Goal: Task Accomplishment & Management: Manage account settings

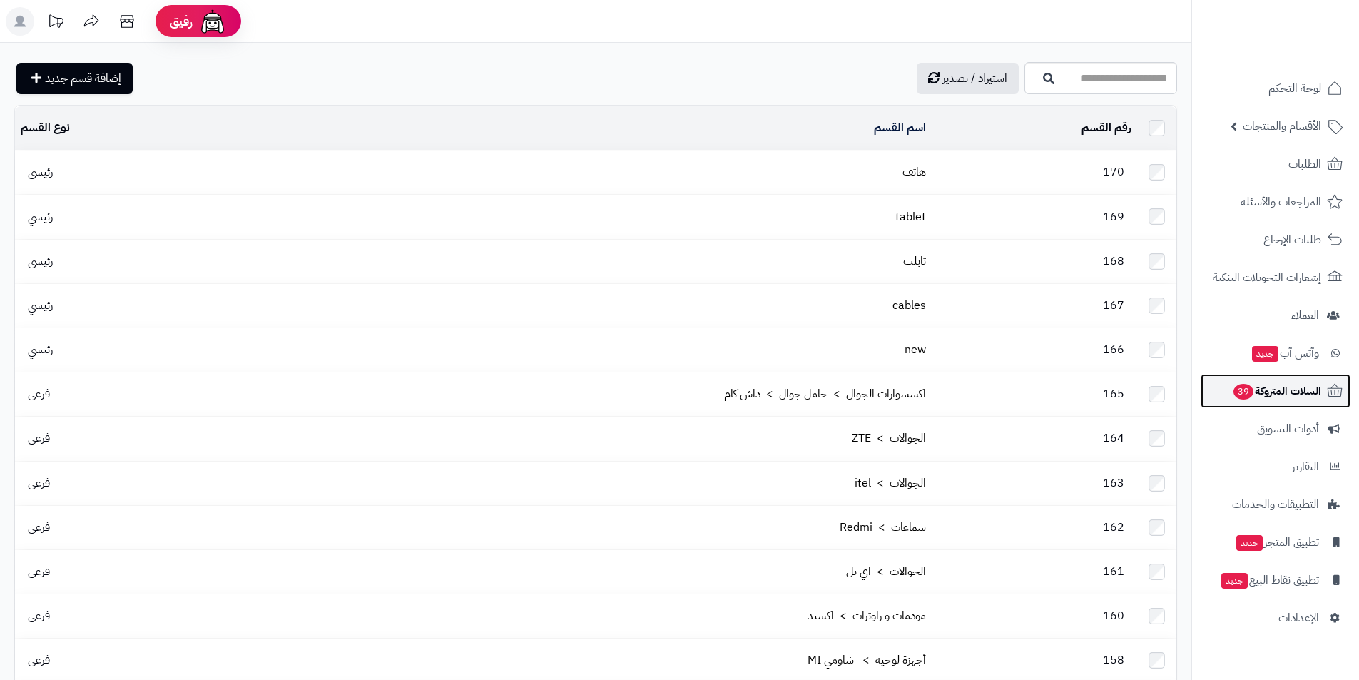
click at [1300, 396] on span "السلات المتروكة 39" at bounding box center [1276, 391] width 89 height 20
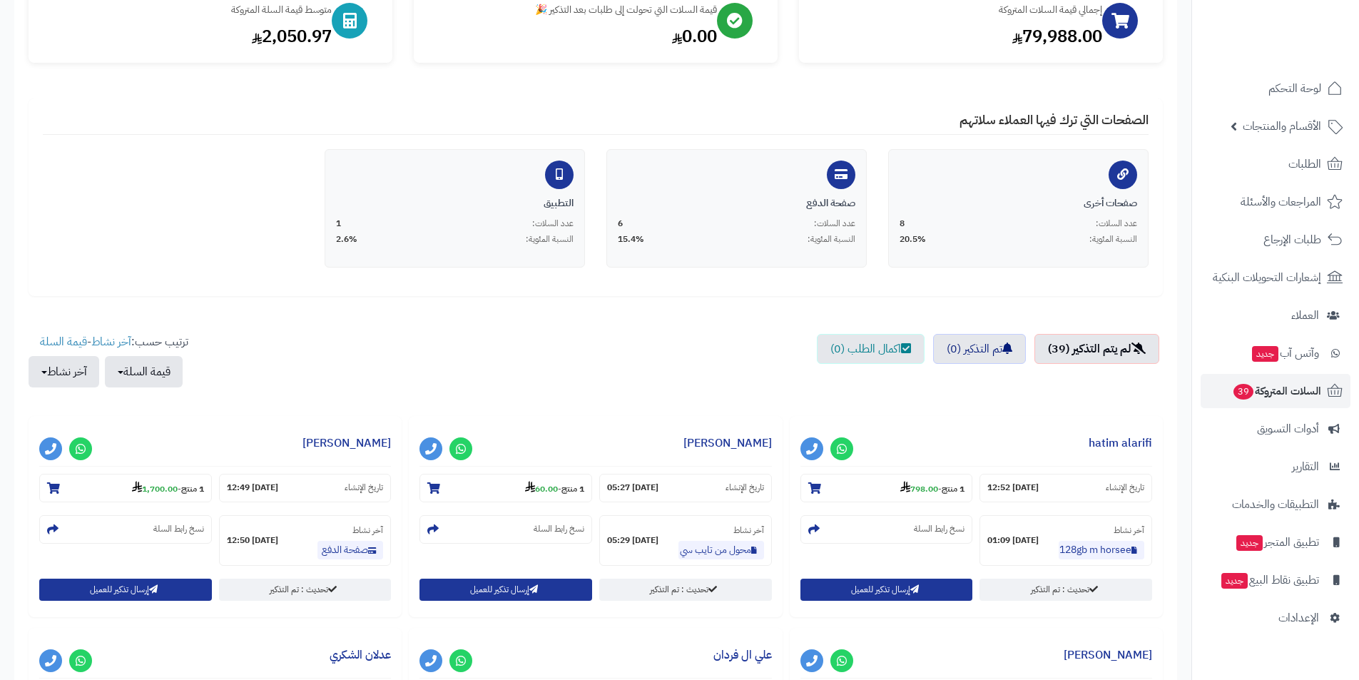
scroll to position [214, 0]
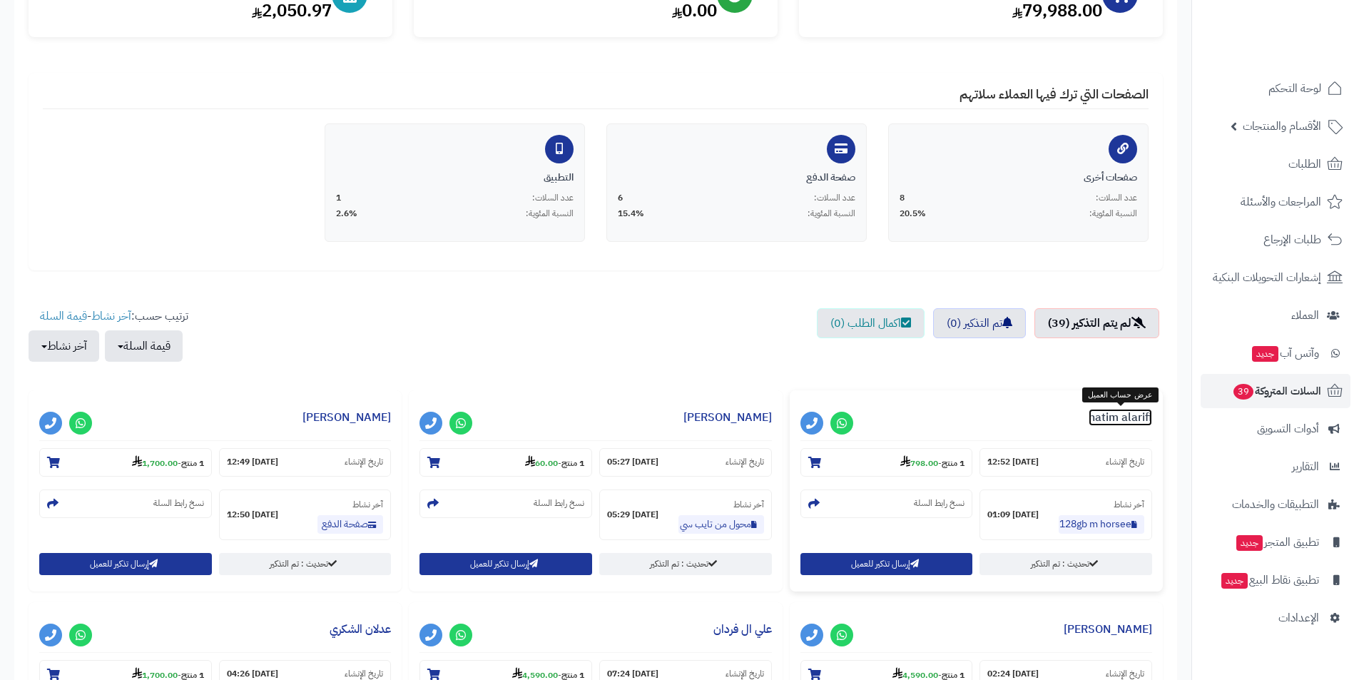
click at [1100, 421] on link "hatim alarifi" at bounding box center [1121, 417] width 64 height 17
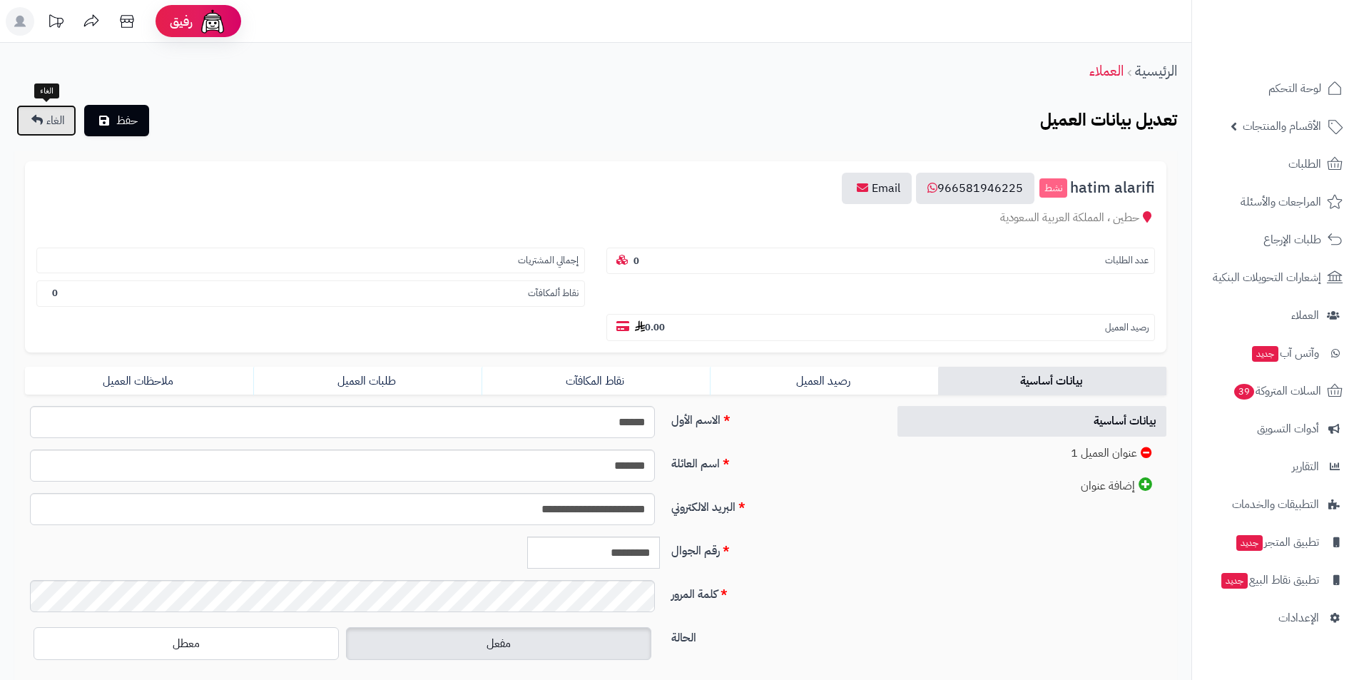
click at [51, 120] on span "الغاء" at bounding box center [55, 120] width 19 height 17
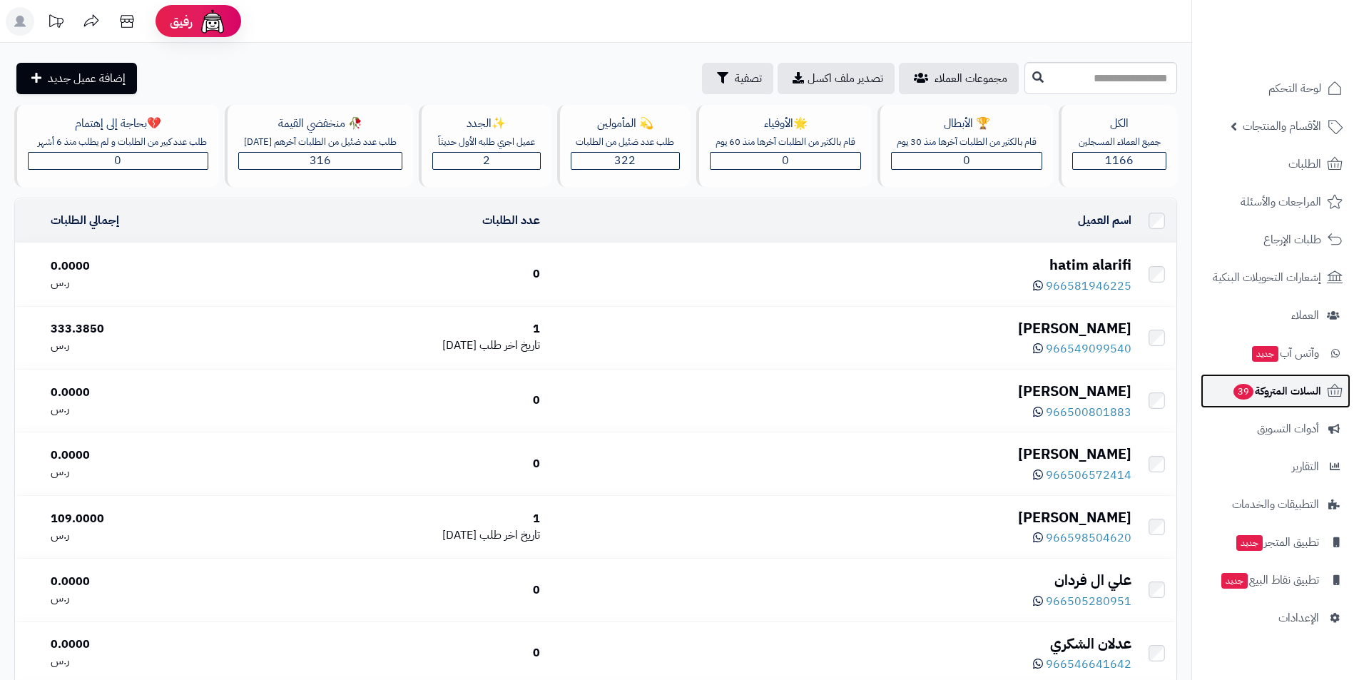
click at [1282, 382] on span "السلات المتروكة 39" at bounding box center [1276, 391] width 89 height 20
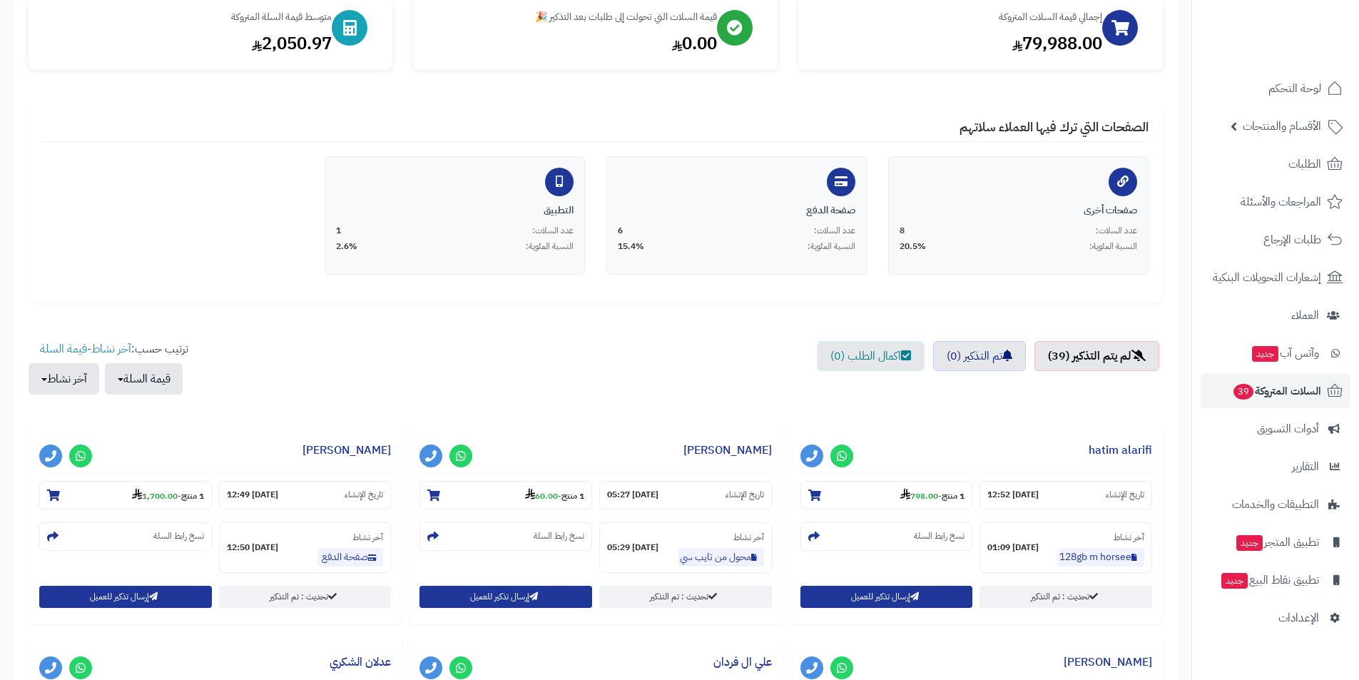
scroll to position [285, 0]
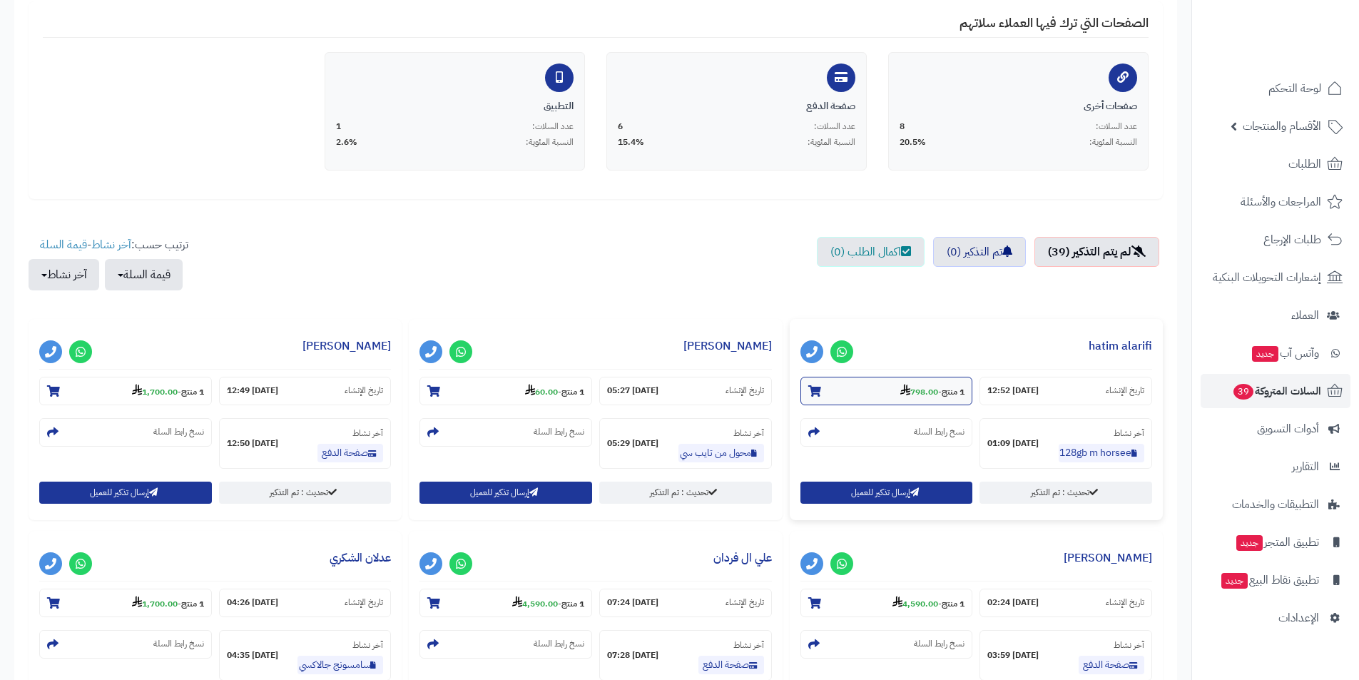
click at [908, 394] on strong "798.00" at bounding box center [920, 391] width 38 height 13
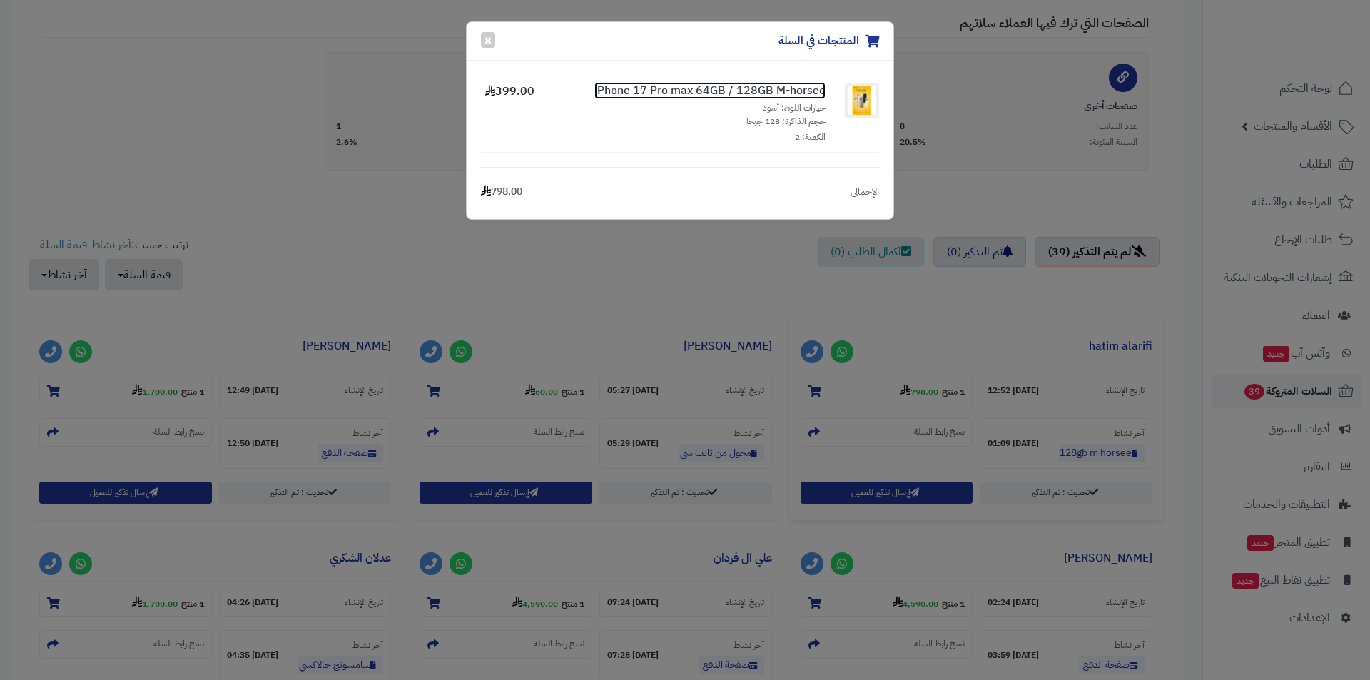
click at [782, 88] on link "iPhone 17 Pro max 64GB / 128GB M-horsee" at bounding box center [709, 90] width 231 height 17
click at [794, 88] on link "iPhone 17 Pro max 64GB / 128GB M-horsee" at bounding box center [709, 90] width 231 height 17
click at [958, 216] on div "المنتجات في السلة × iPhone 17 Pro max 64GB / 128GB M-horsee خيارات اللون: أسود …" at bounding box center [685, 340] width 1370 height 680
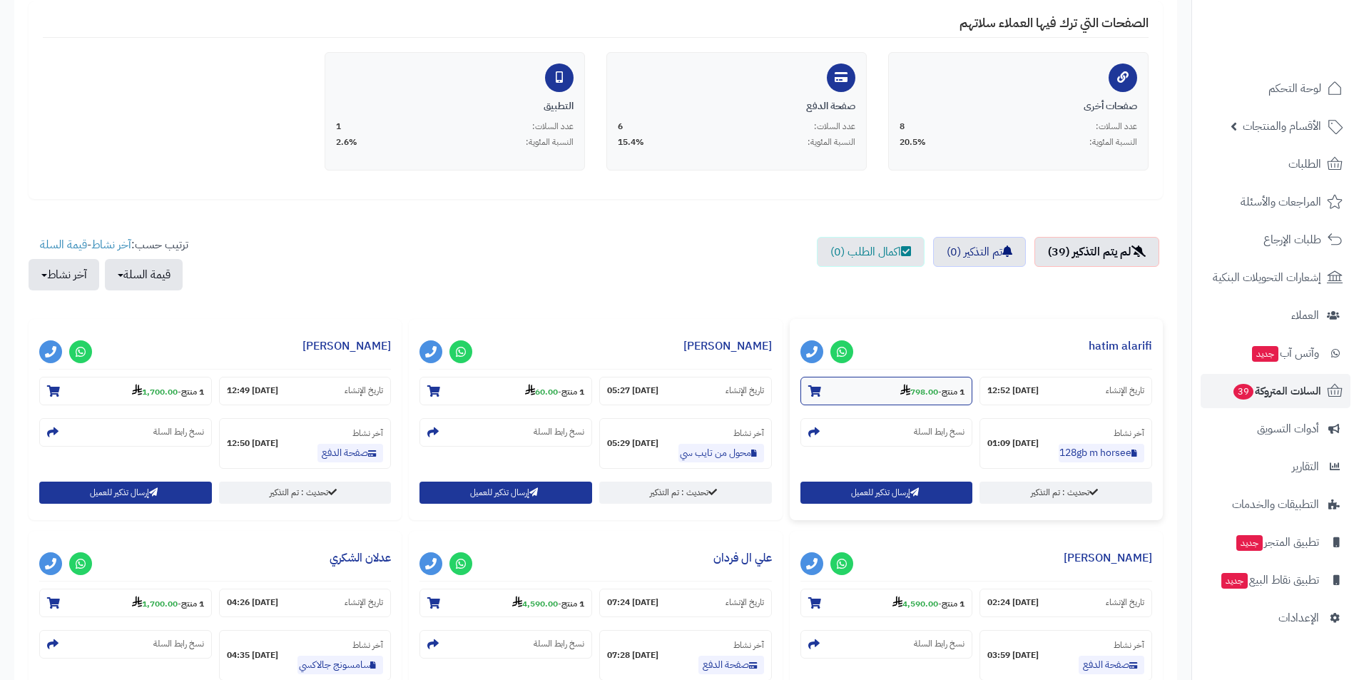
click at [935, 391] on small "1 منتج - 798.00" at bounding box center [933, 391] width 64 height 14
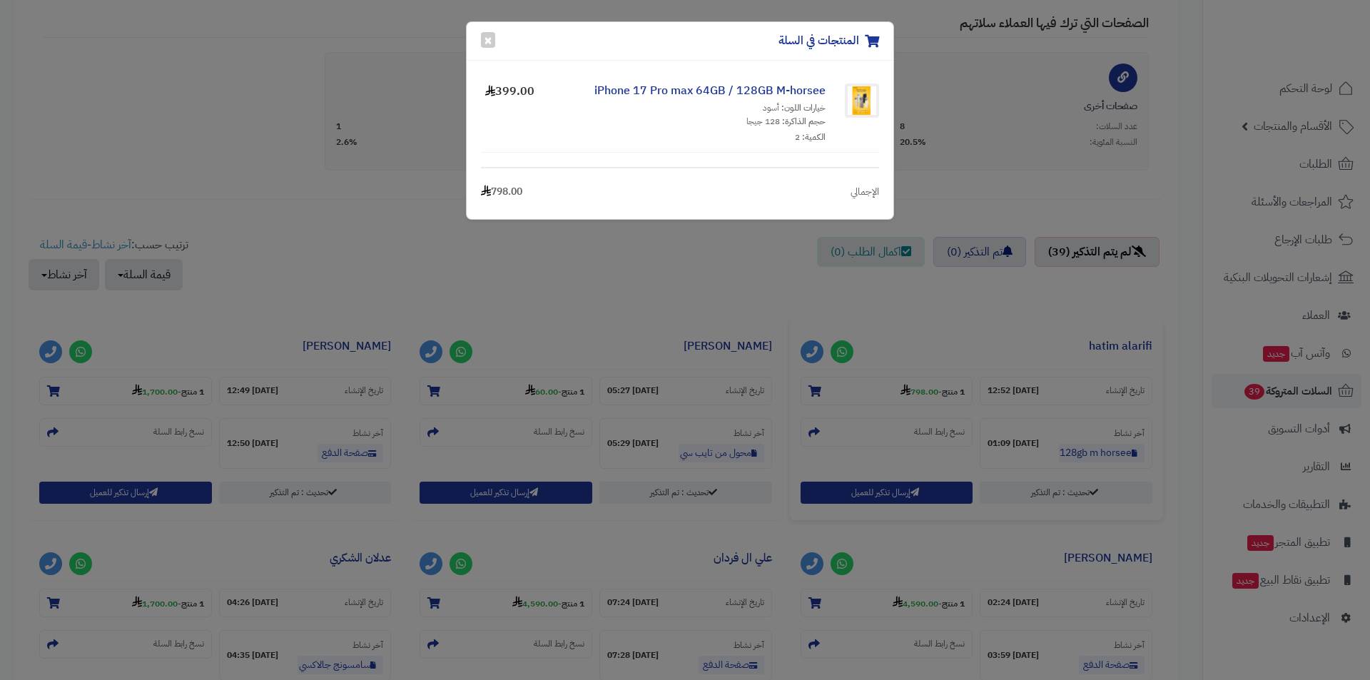
click at [938, 379] on div "المنتجات في السلة × iPhone 17 Pro max 64GB / 128GB M-horsee خيارات اللون: أسود …" at bounding box center [685, 340] width 1370 height 680
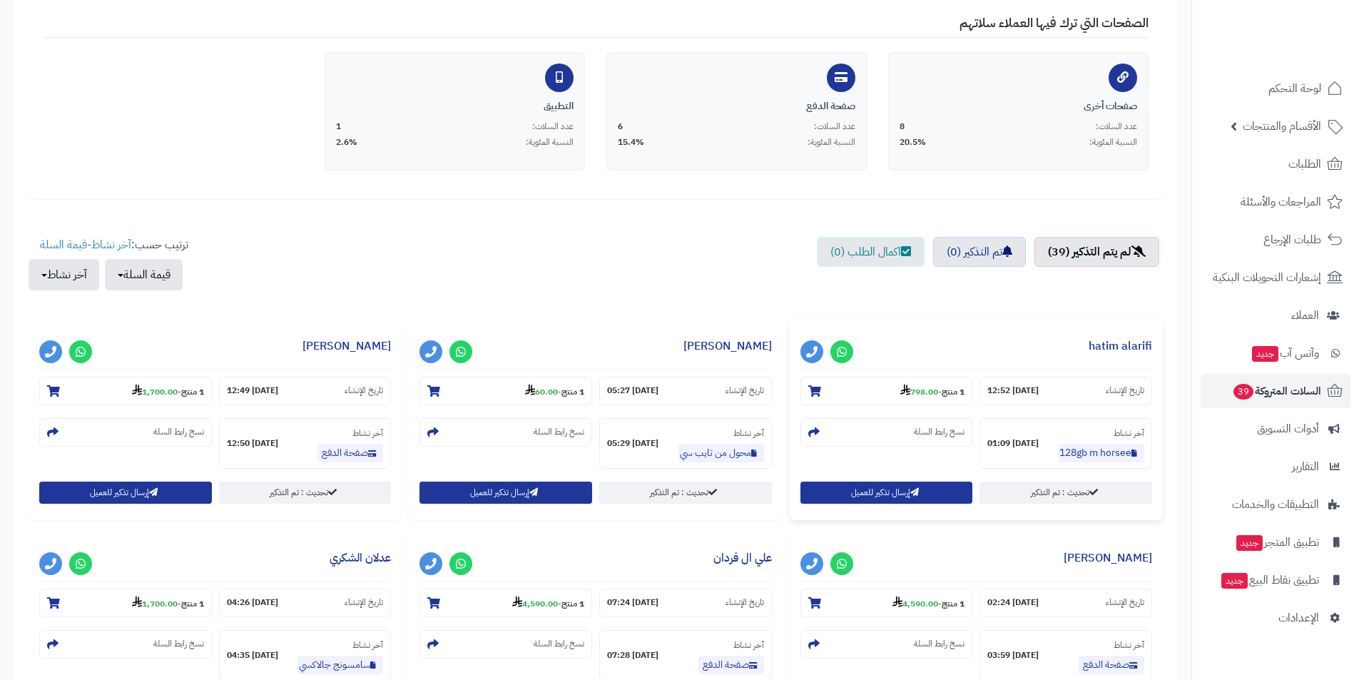
click at [1103, 431] on div "آخر نشاط iphone 17 pro max 64gb 128gb m horsee" at bounding box center [1102, 444] width 86 height 38
click at [982, 335] on h3 "hatim alarifi" at bounding box center [977, 350] width 352 height 40
click at [917, 395] on strong "798.00" at bounding box center [920, 391] width 38 height 13
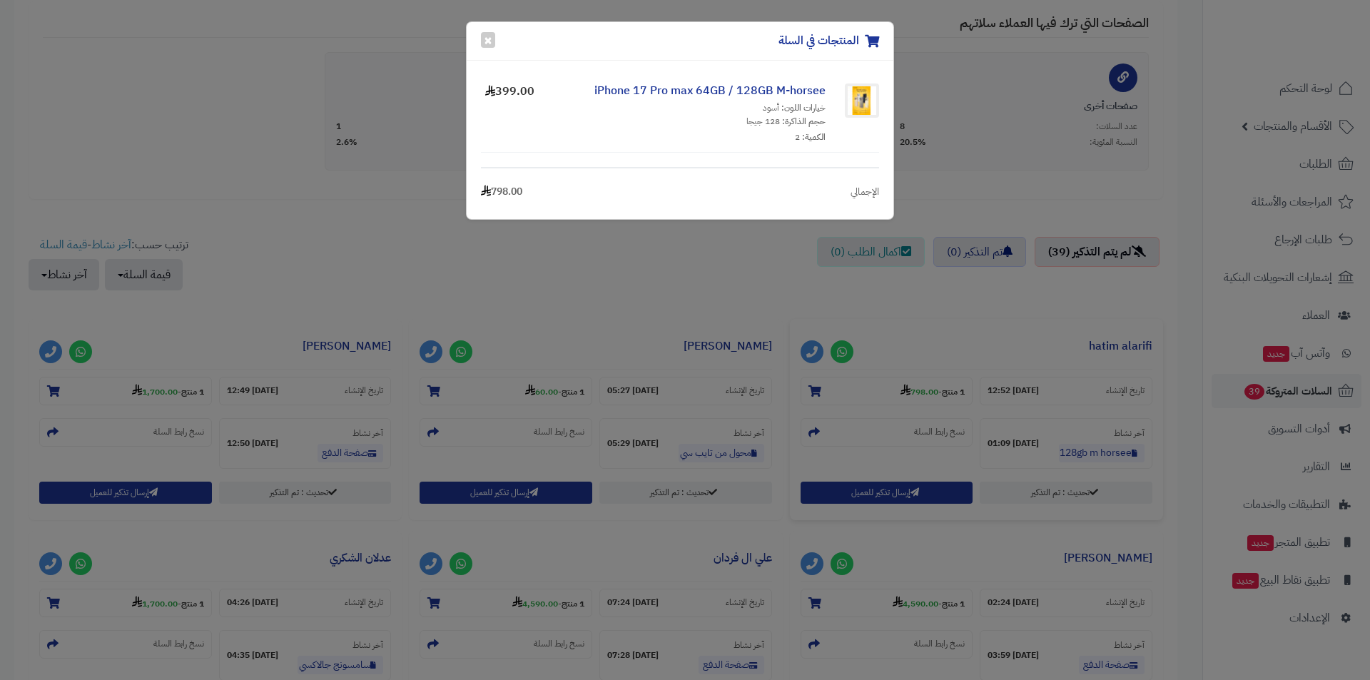
click at [952, 290] on div "المنتجات في السلة × iPhone 17 Pro max 64GB / 128GB M-horsee خيارات اللون: أسود …" at bounding box center [685, 340] width 1370 height 680
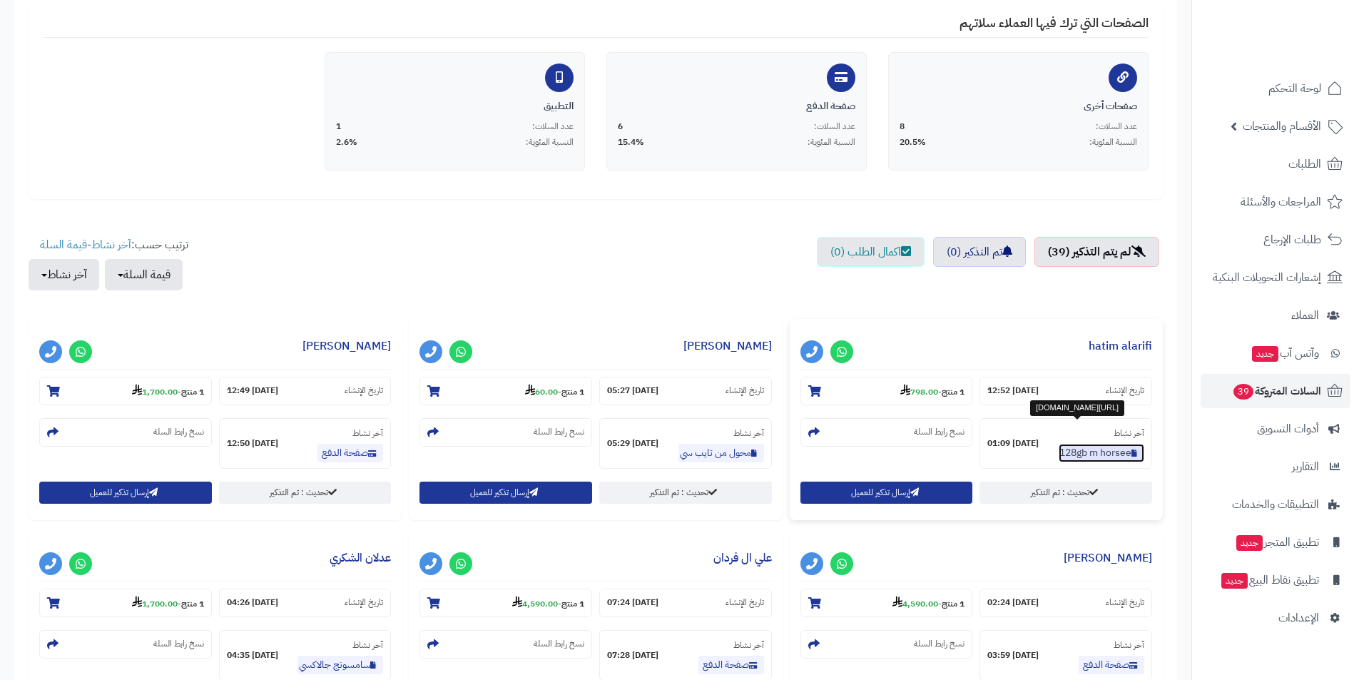
click at [1095, 455] on link "iphone 17 pro max 64gb 128gb m horsee" at bounding box center [1102, 453] width 86 height 19
